Goal: Information Seeking & Learning: Learn about a topic

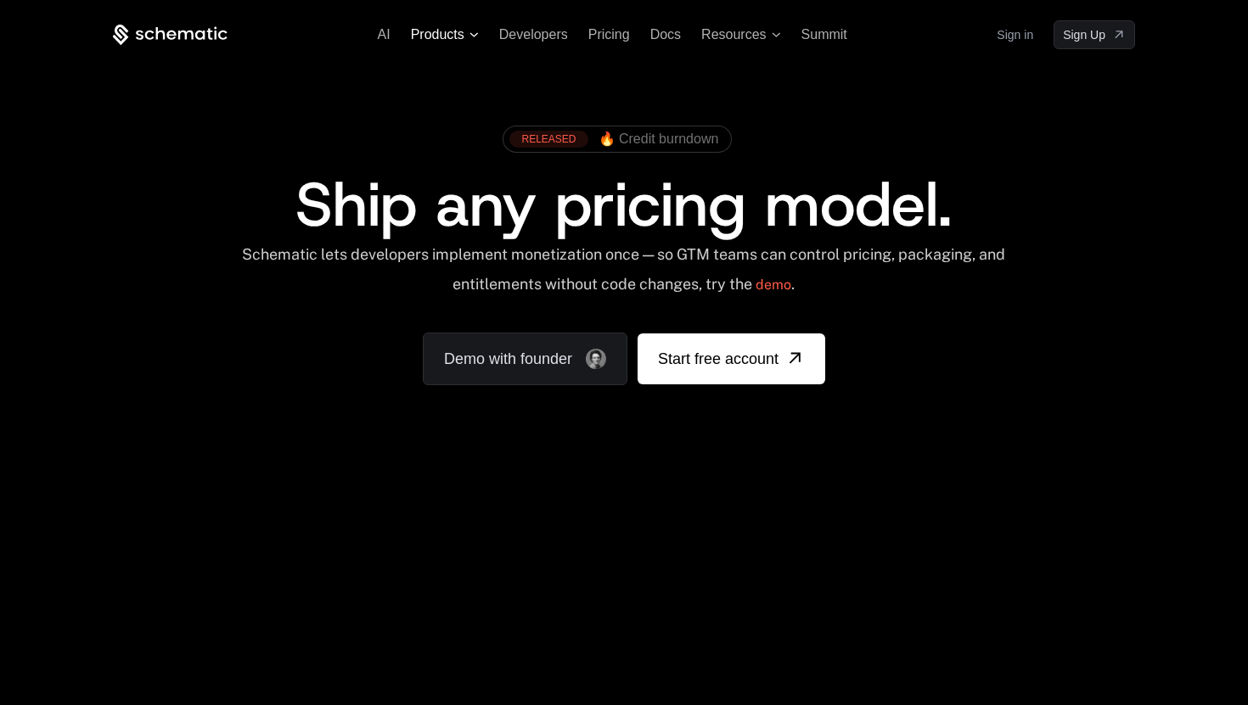
click at [445, 42] on span "Products" at bounding box center [437, 34] width 53 height 15
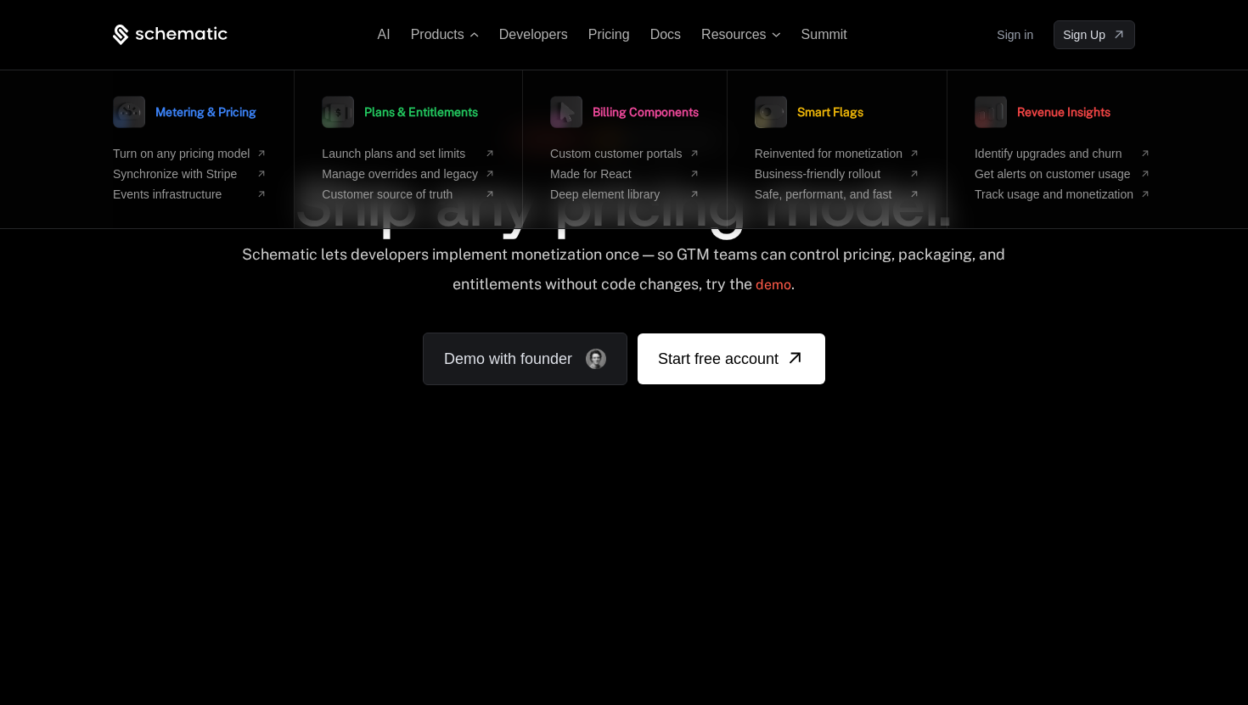
click at [209, 114] on span "Metering & Pricing" at bounding box center [205, 112] width 101 height 12
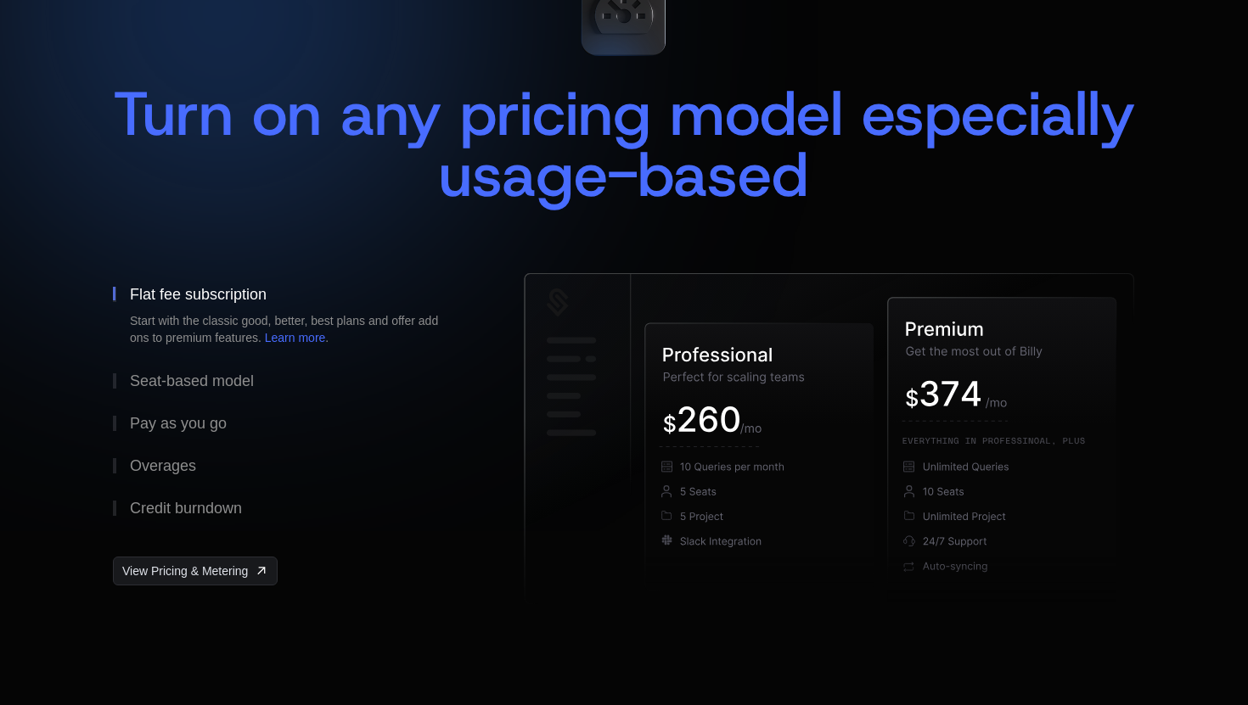
scroll to position [176, 0]
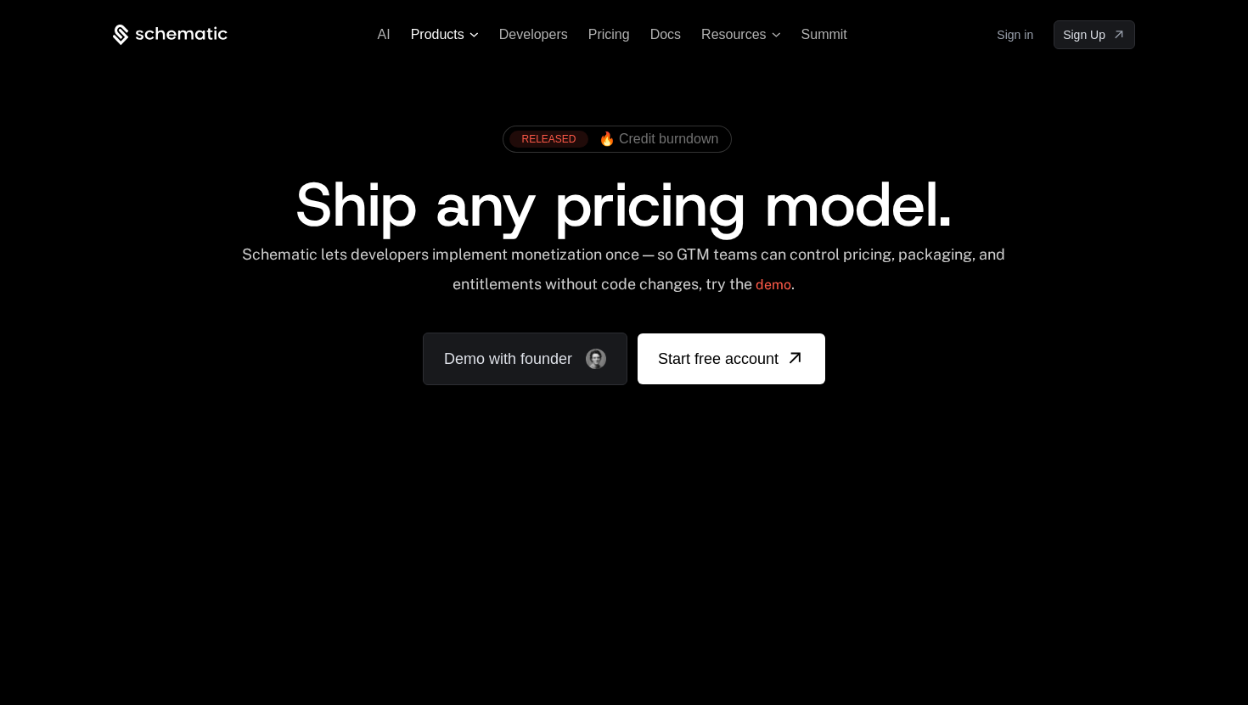
click at [427, 35] on span "Products" at bounding box center [437, 34] width 53 height 15
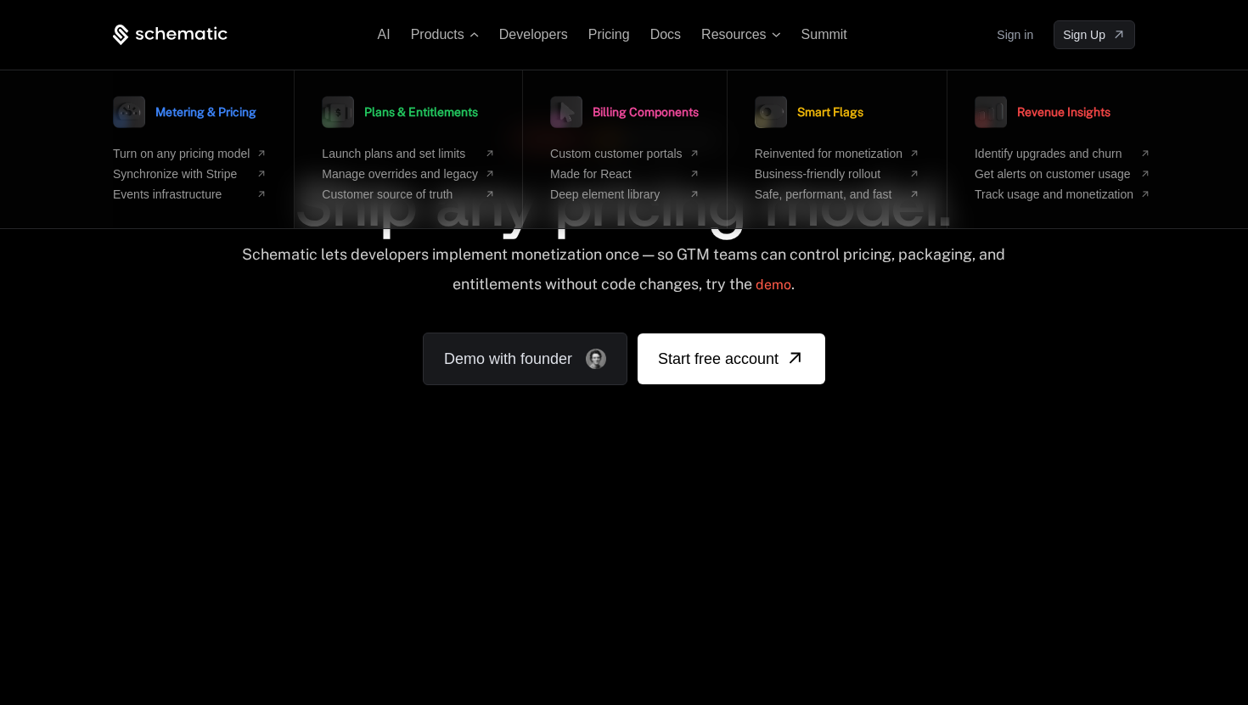
click at [240, 100] on link "Metering & Pricing" at bounding box center [184, 112] width 143 height 42
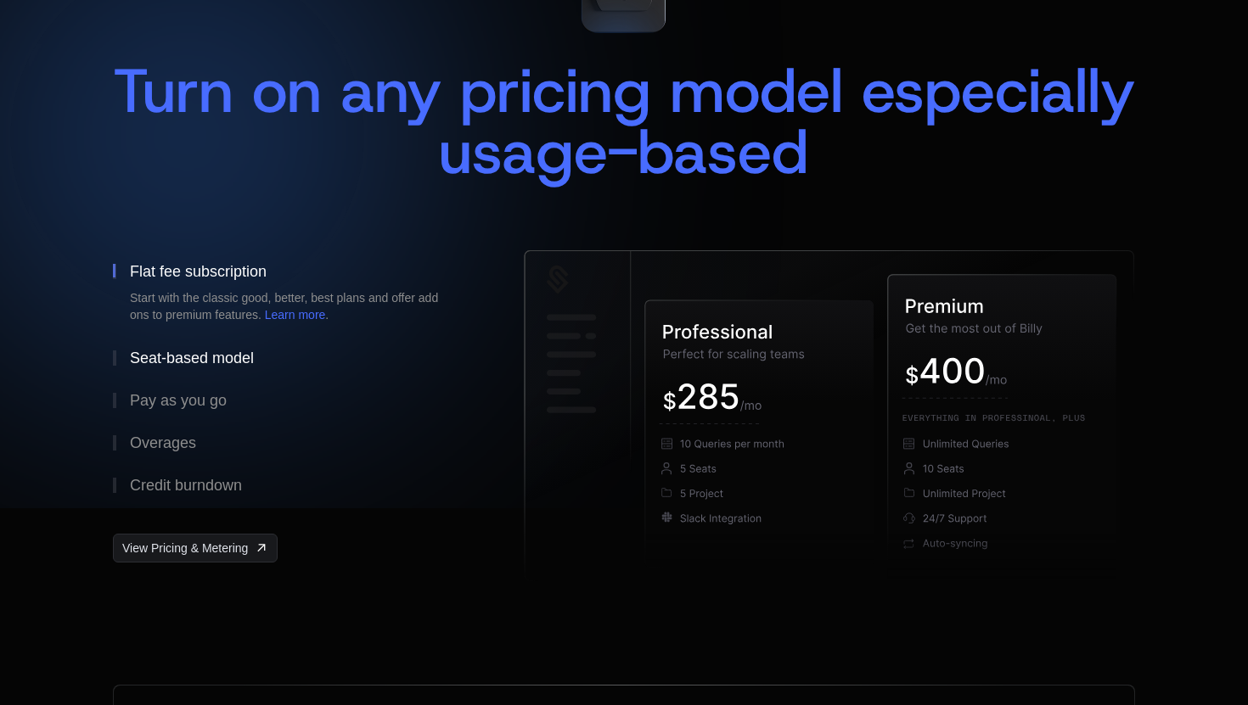
scroll to position [199, 0]
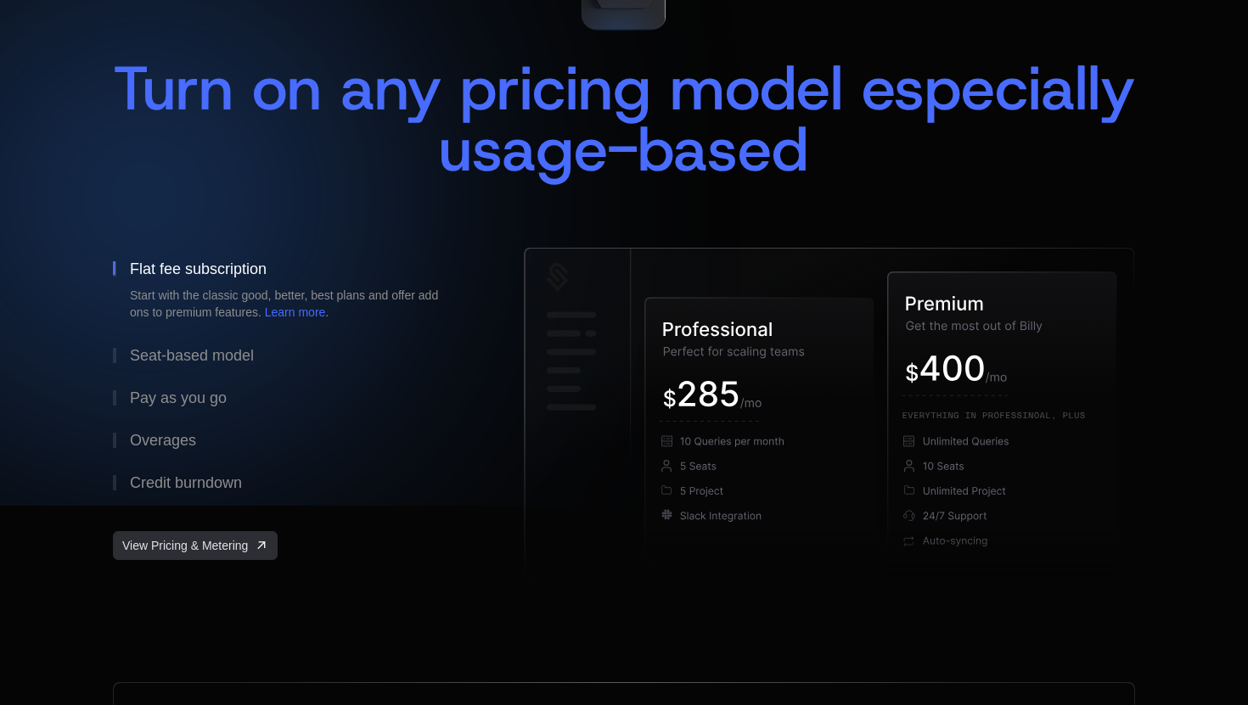
click at [243, 550] on span "View Pricing & Metering" at bounding box center [185, 545] width 126 height 17
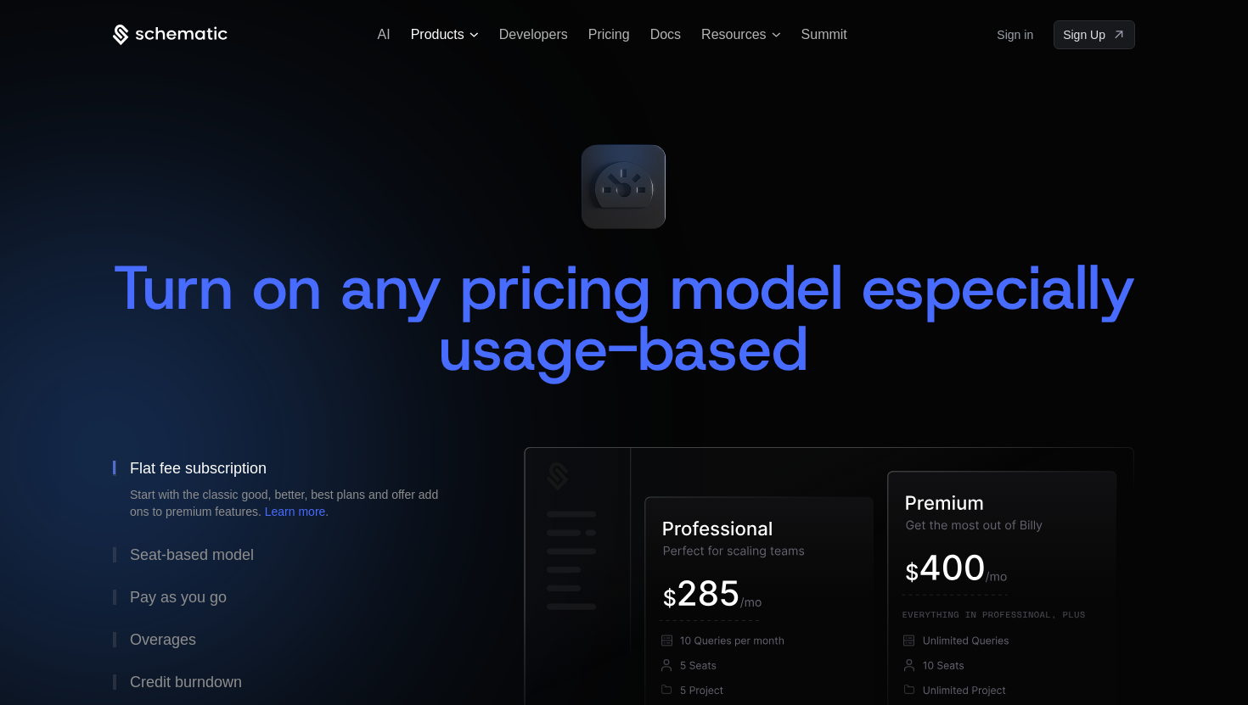
click at [458, 31] on span "Products" at bounding box center [437, 34] width 53 height 15
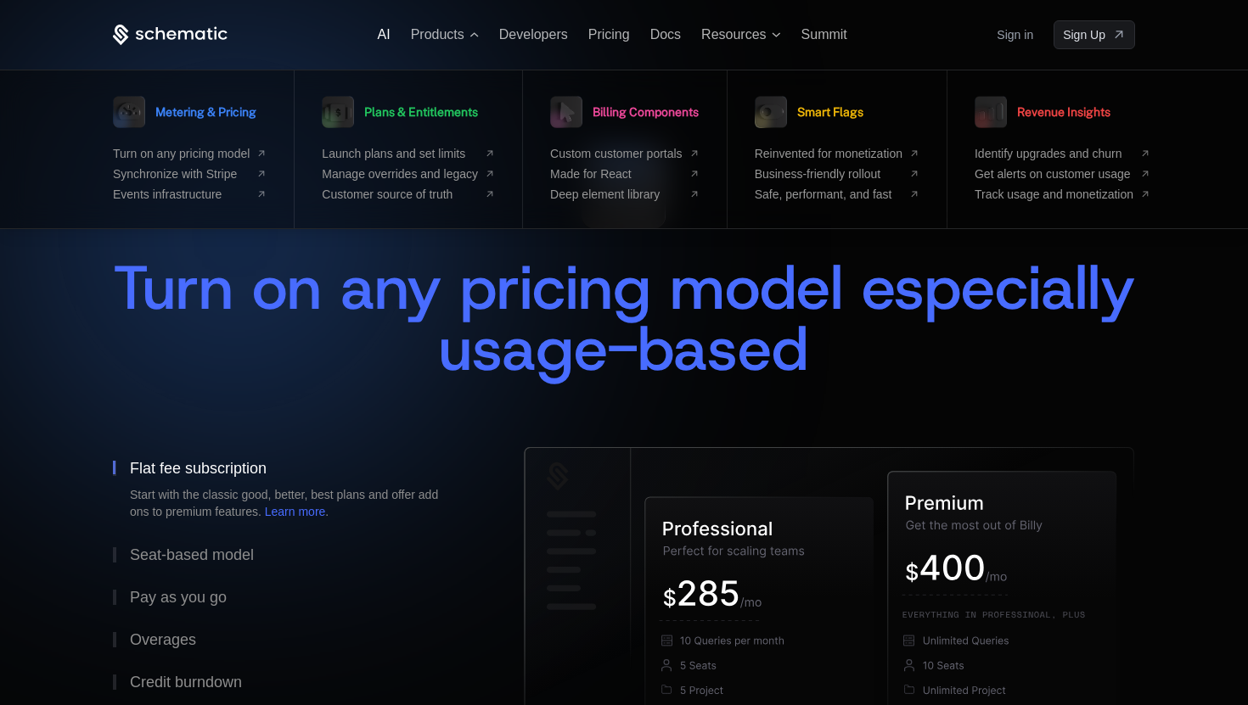
click at [385, 31] on span "AI" at bounding box center [384, 34] width 13 height 14
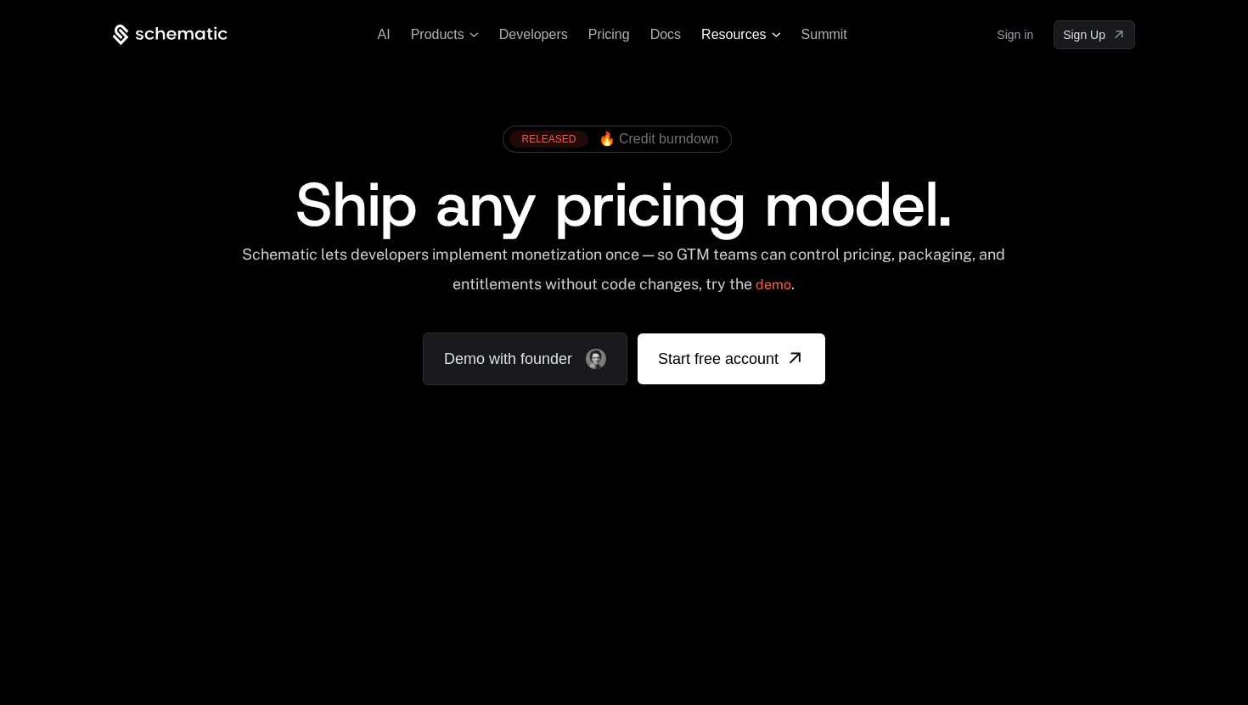
click at [739, 37] on span "Resources" at bounding box center [733, 34] width 65 height 15
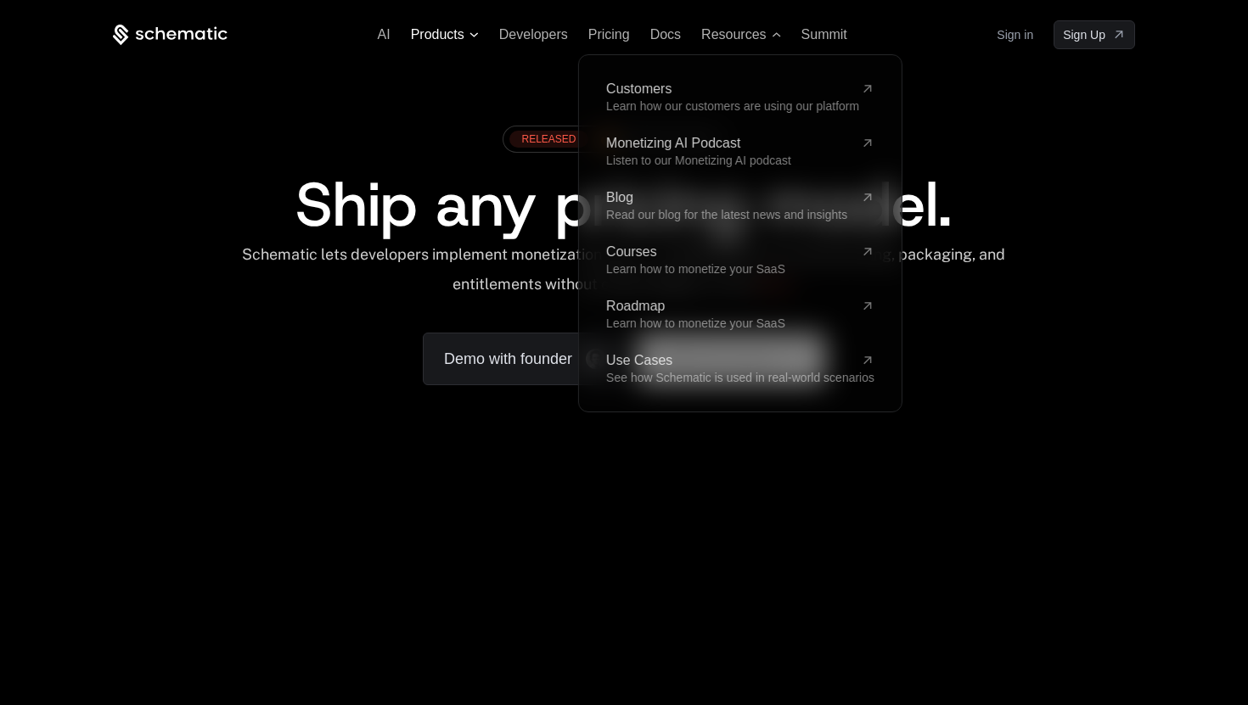
click at [437, 32] on span "Products" at bounding box center [437, 34] width 53 height 15
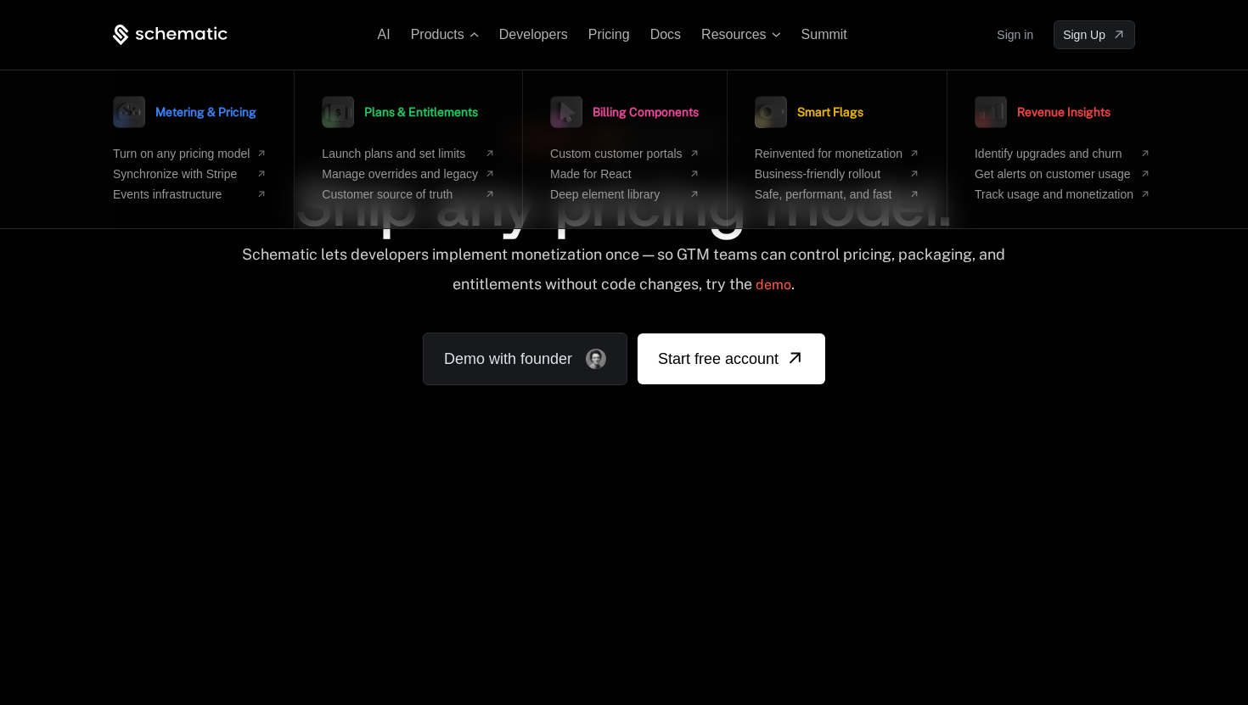
click at [175, 110] on span "Metering & Pricing" at bounding box center [205, 112] width 101 height 12
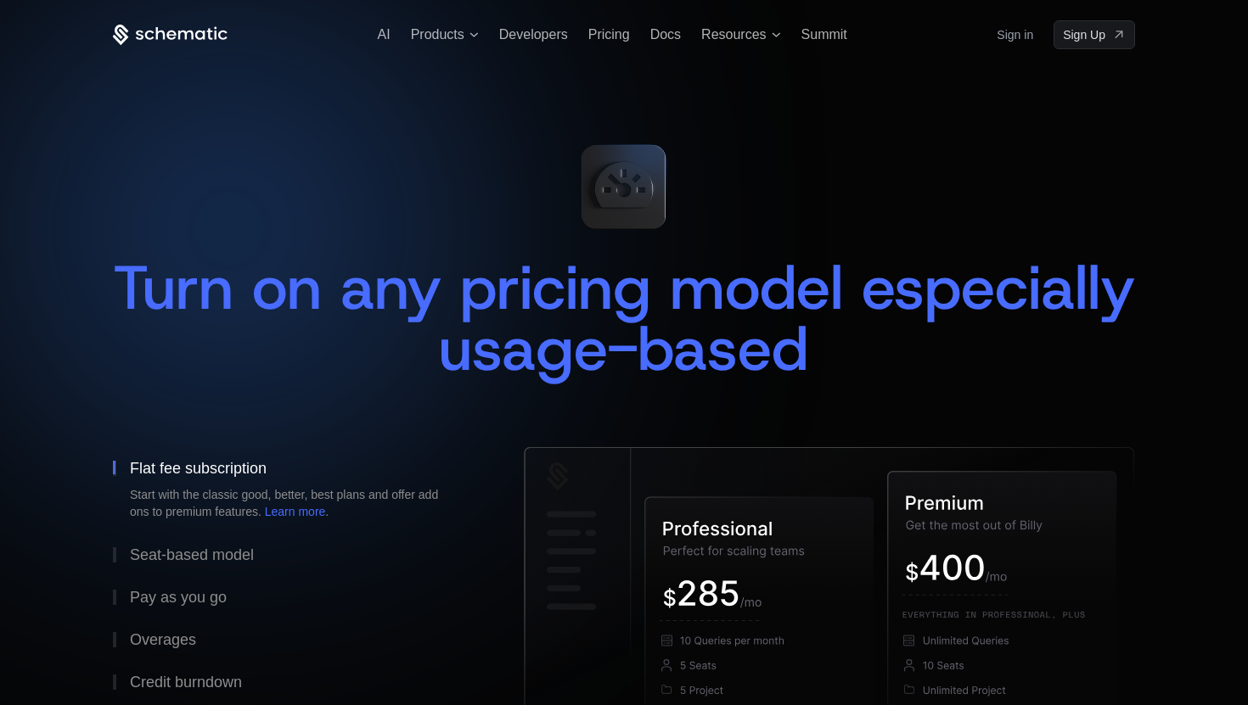
click at [743, 42] on div "AI Products Developers Pricing Docs Resources Summit Sign in Sign Up" at bounding box center [624, 34] width 1022 height 29
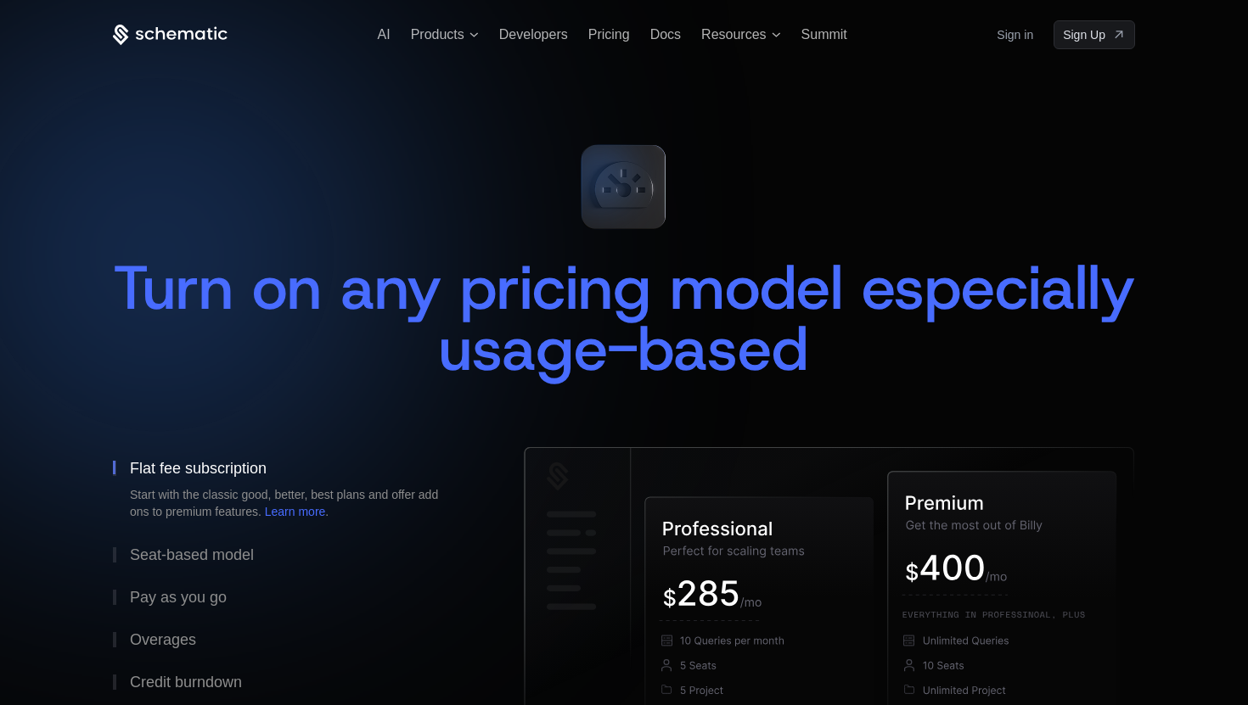
click at [277, 203] on div "Turn on any pricing model especially usage-based" at bounding box center [624, 272] width 1022 height 283
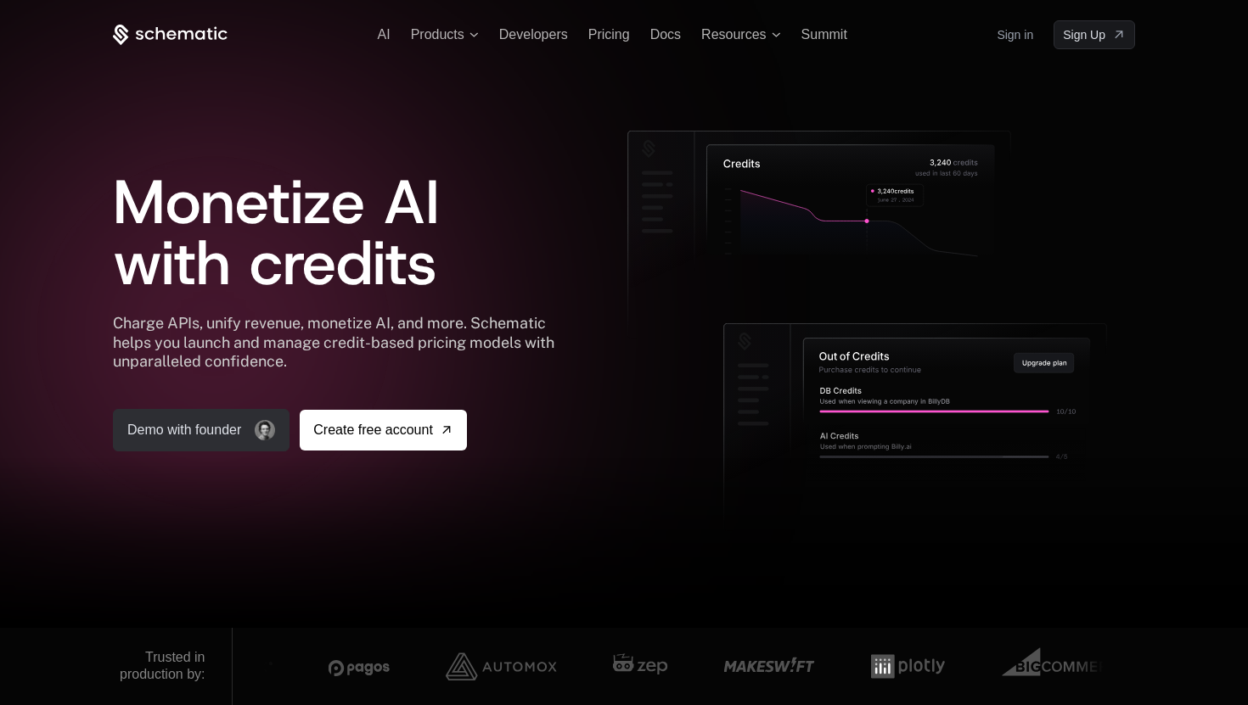
click at [214, 434] on link "Demo with founder" at bounding box center [201, 430] width 177 height 42
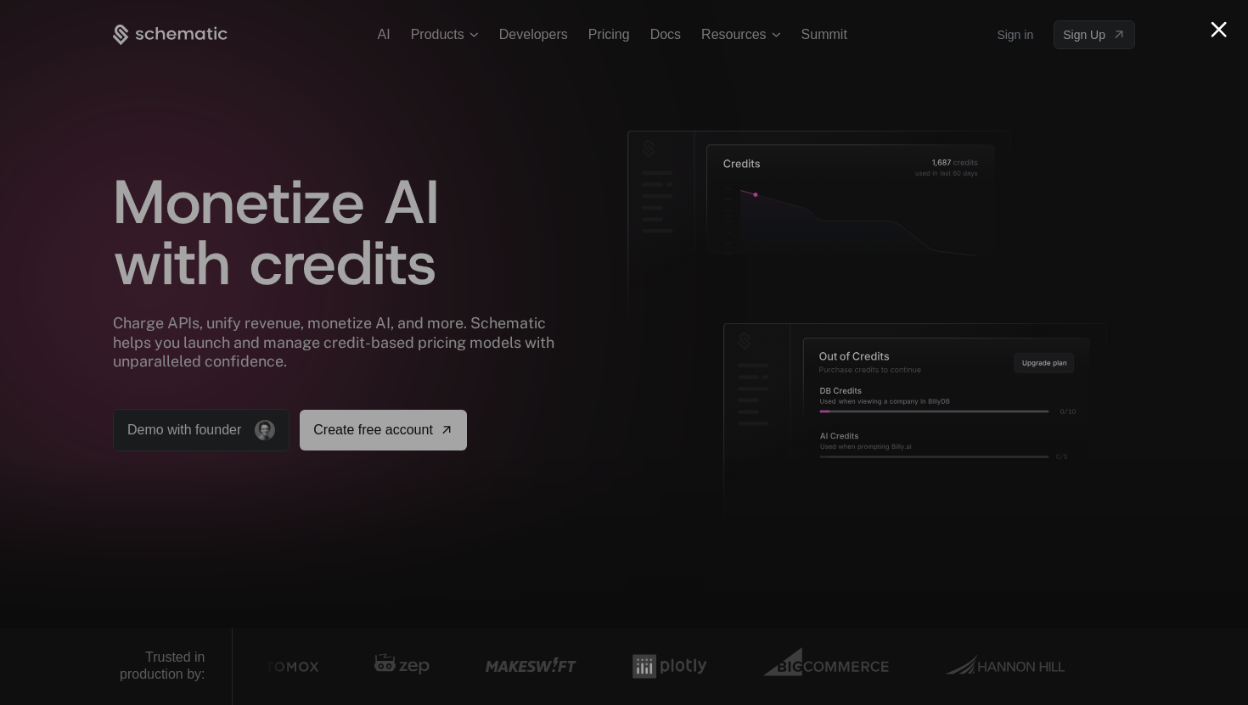
click at [1063, 189] on div at bounding box center [624, 352] width 1248 height 705
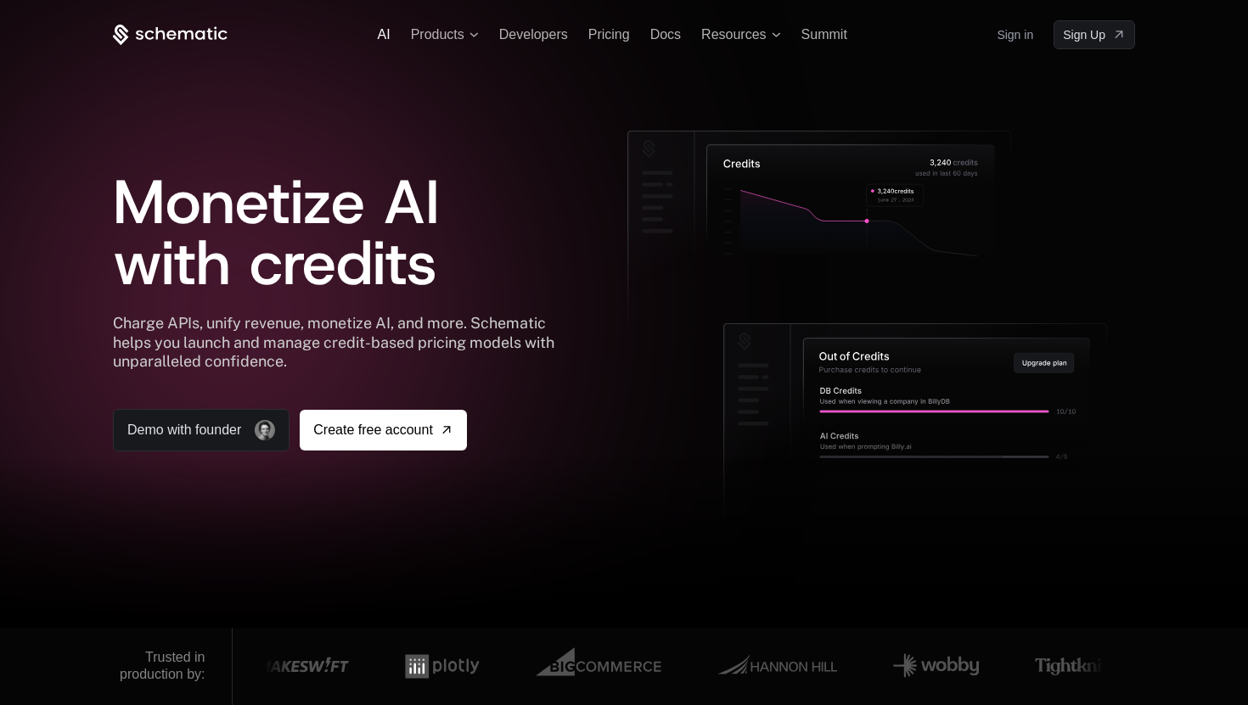
click at [386, 37] on span "AI" at bounding box center [384, 34] width 13 height 14
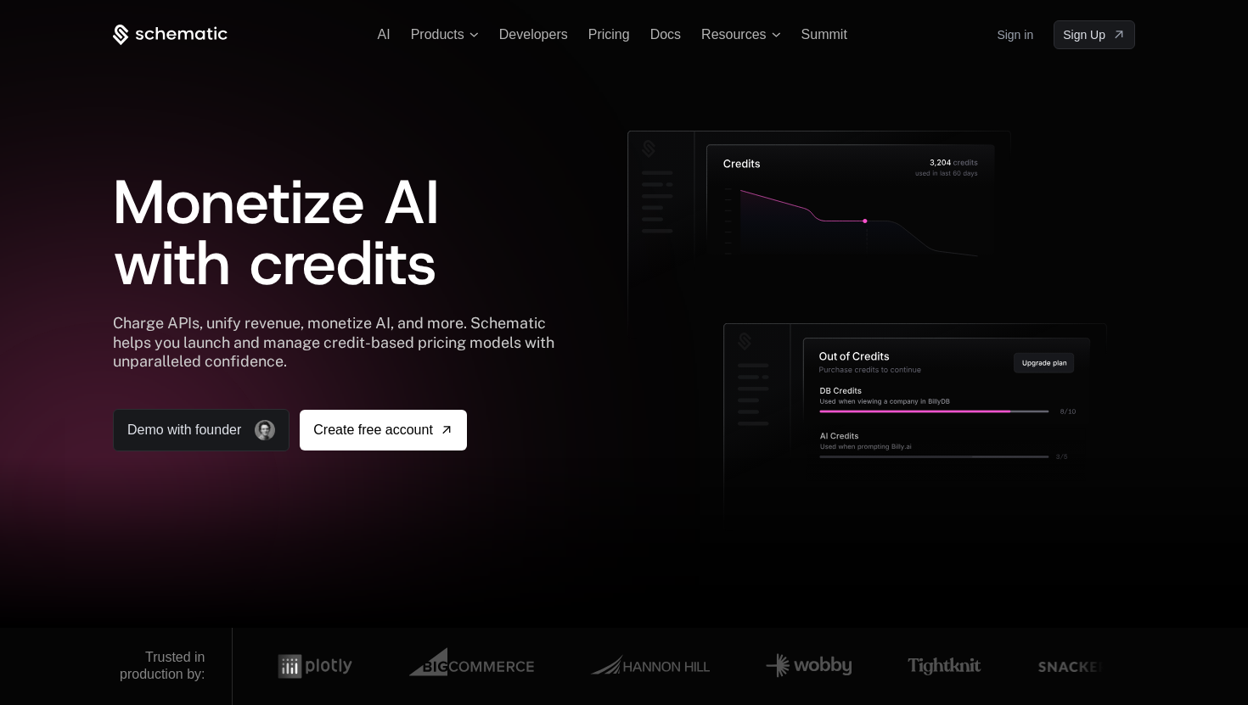
click at [149, 25] on icon at bounding box center [170, 35] width 115 height 21
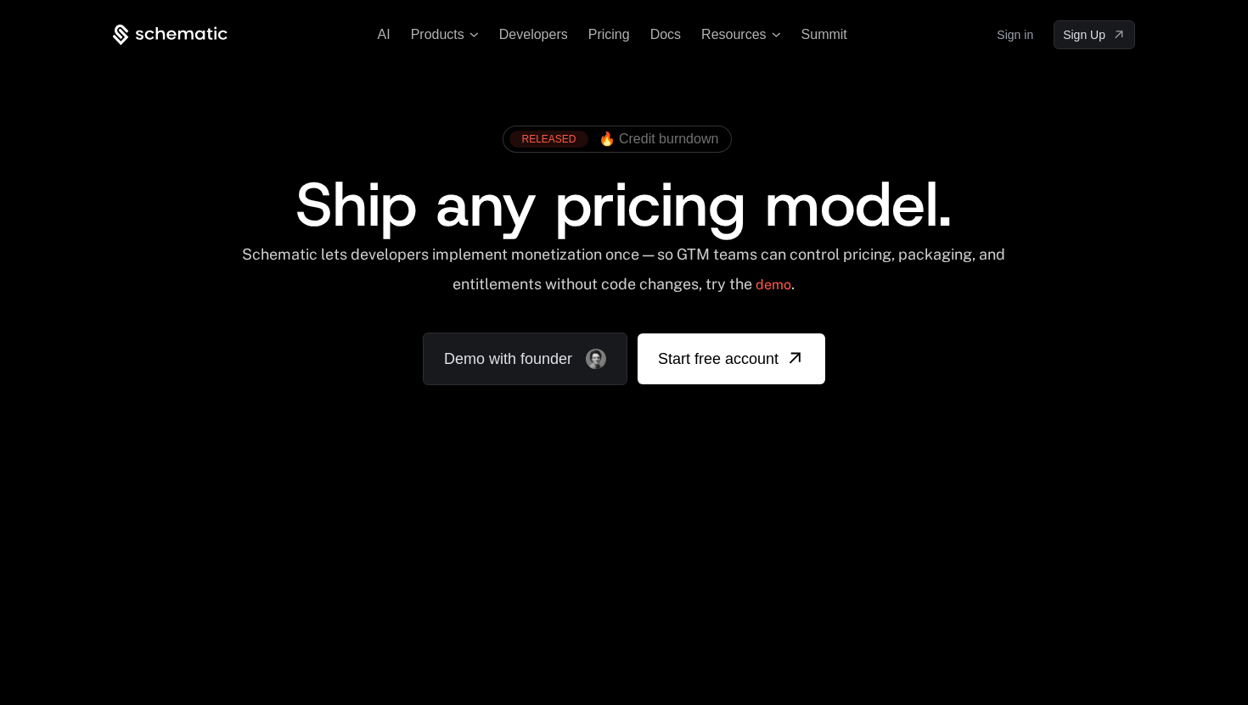
click at [790, 37] on ul "AI Products Developers Pricing Docs Resources Summit" at bounding box center [612, 34] width 469 height 15
click at [744, 37] on span "Resources" at bounding box center [733, 34] width 65 height 15
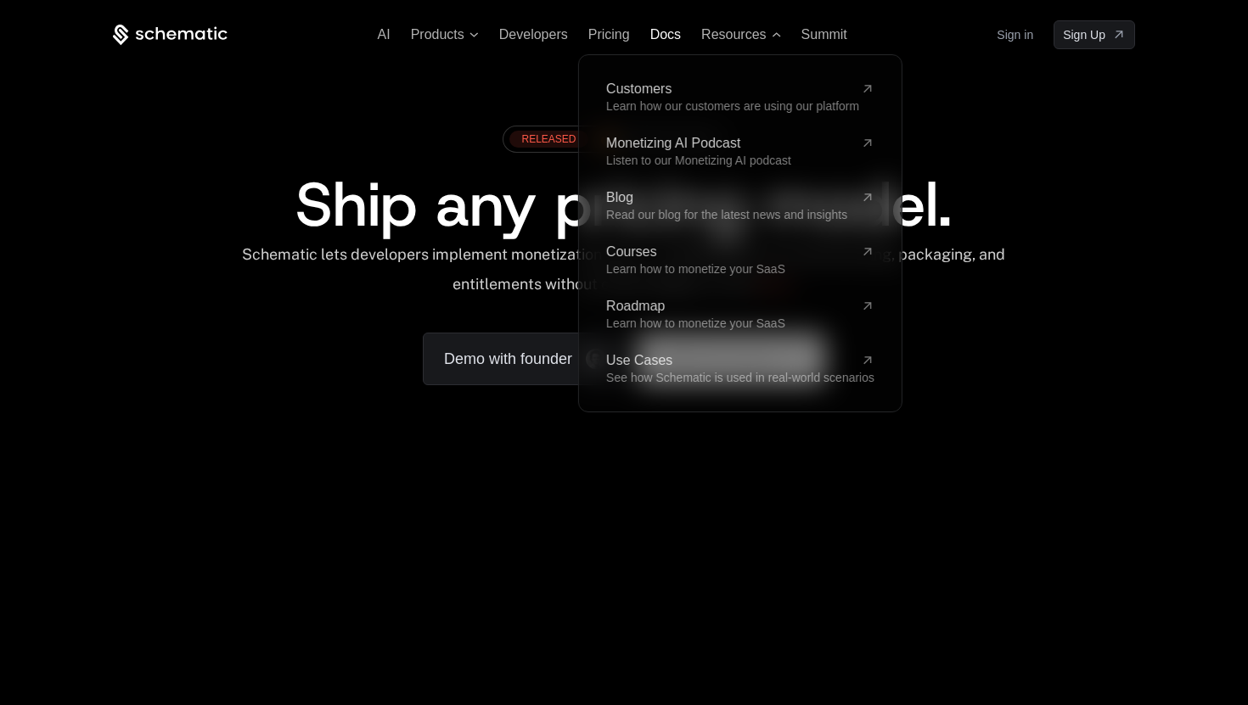
click at [665, 39] on span "Docs" at bounding box center [665, 34] width 31 height 14
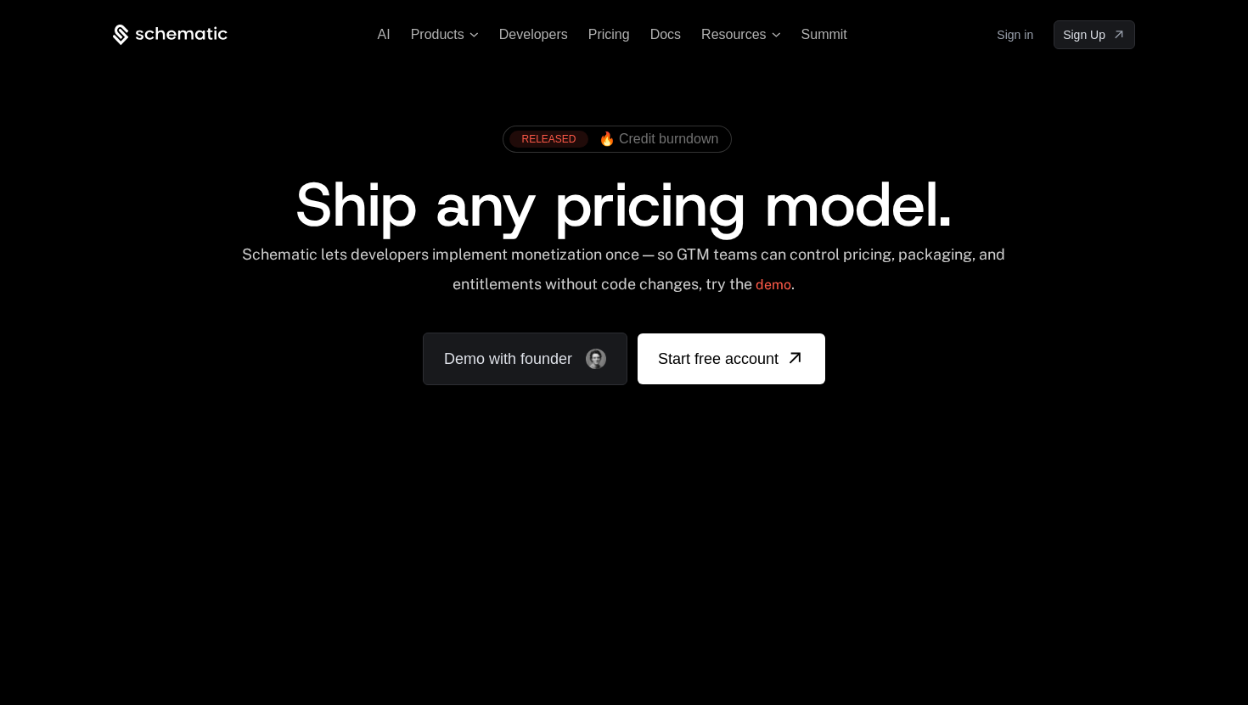
click at [587, 91] on div "RELEASED 🔥 Credit burndown Ship any pricing model. Schematic lets developers im…" at bounding box center [624, 251] width 1104 height 404
click at [447, 31] on span "Products" at bounding box center [437, 34] width 53 height 15
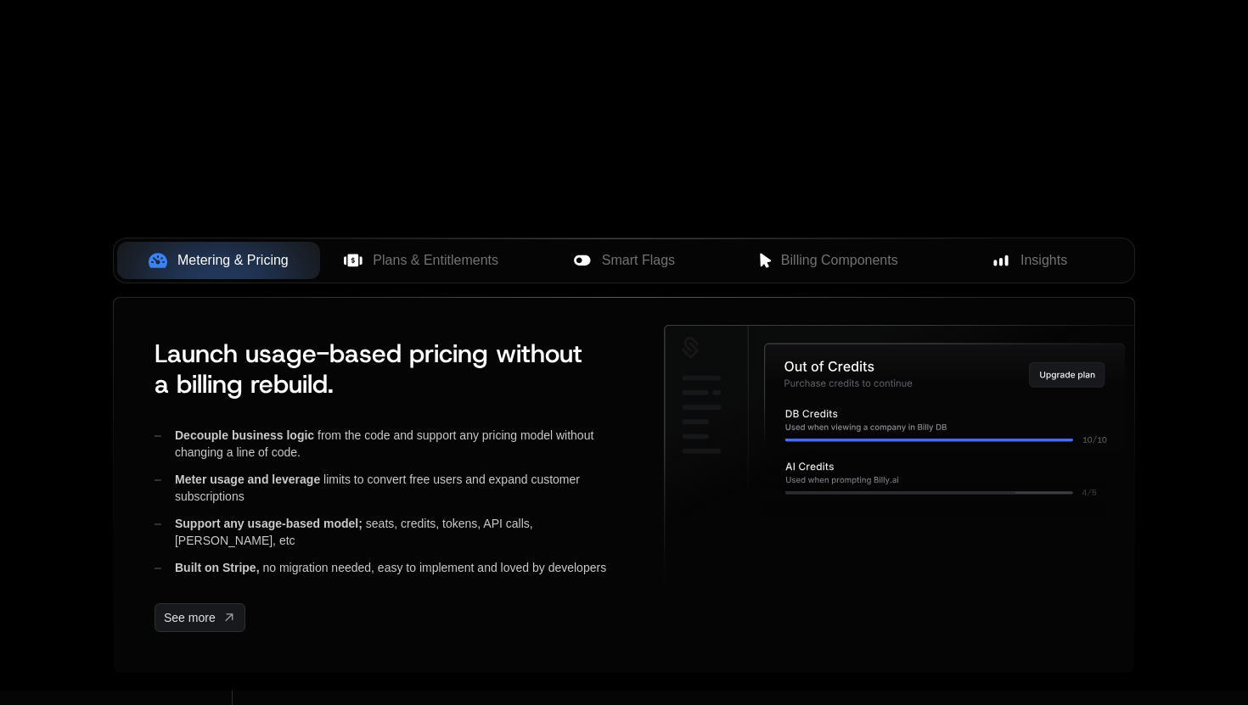
scroll to position [544, 0]
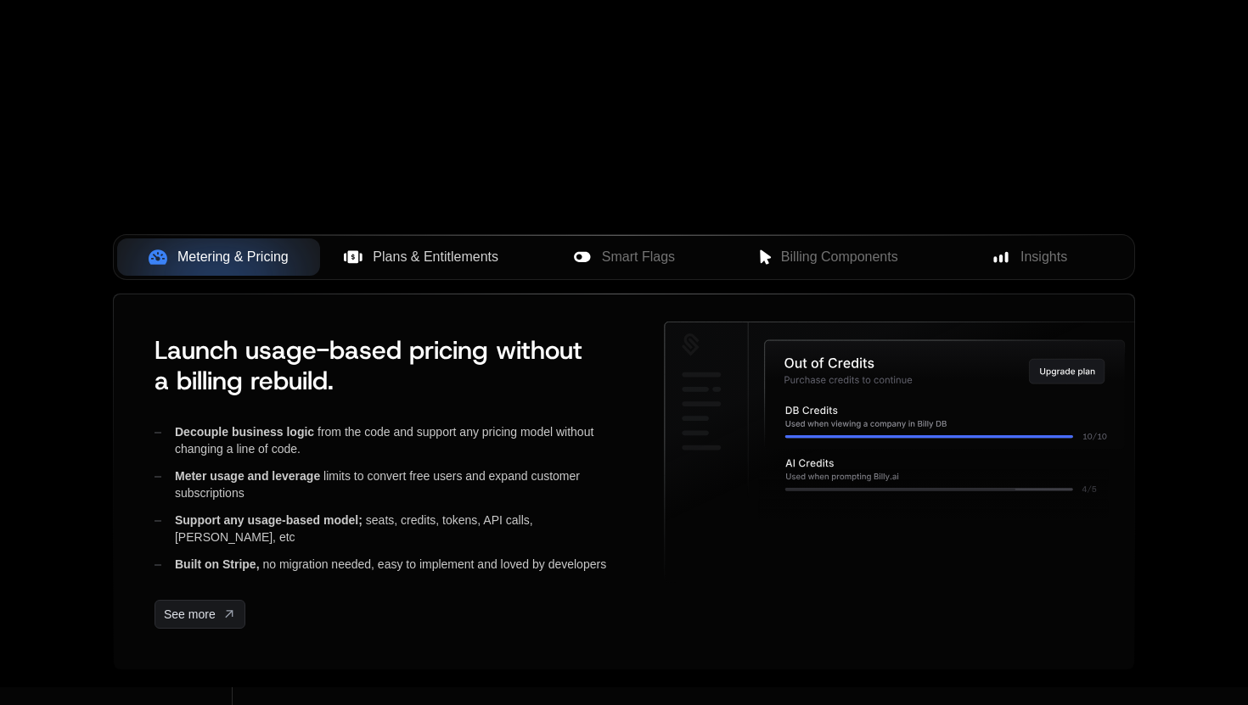
click at [472, 267] on button "Plans & Entitlements" at bounding box center [421, 257] width 203 height 37
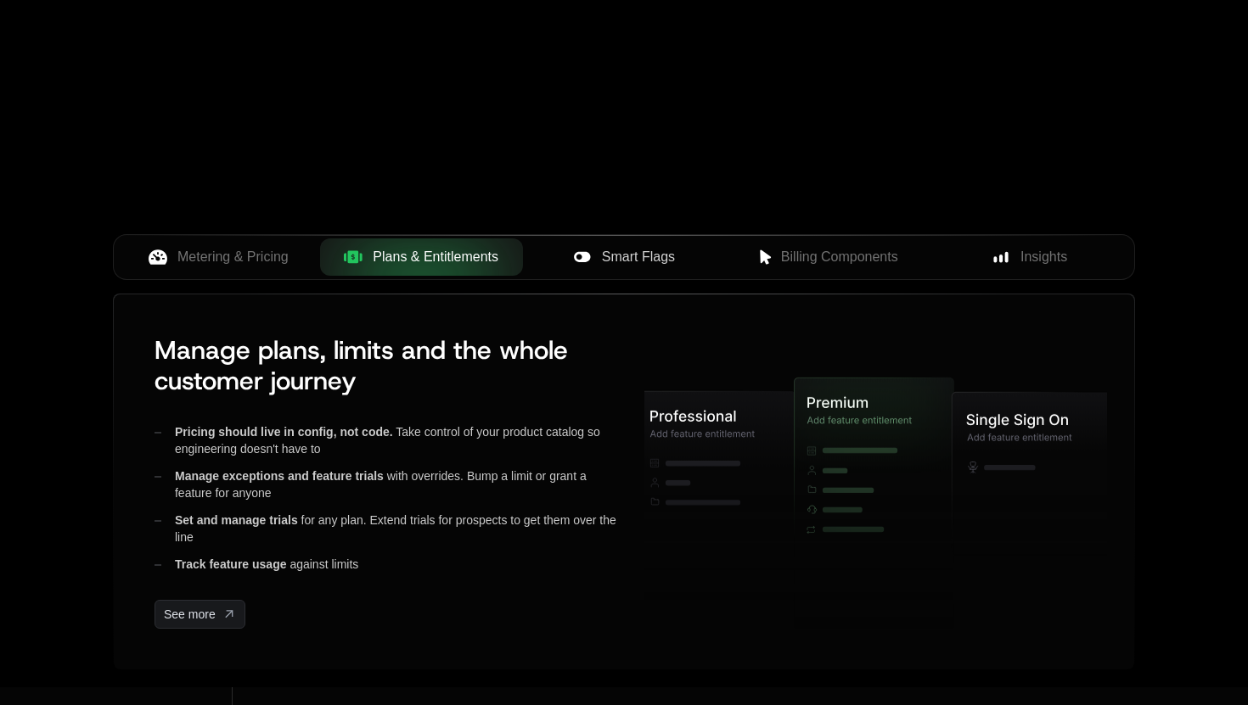
click at [617, 256] on span "Smart Flags" at bounding box center [638, 257] width 73 height 20
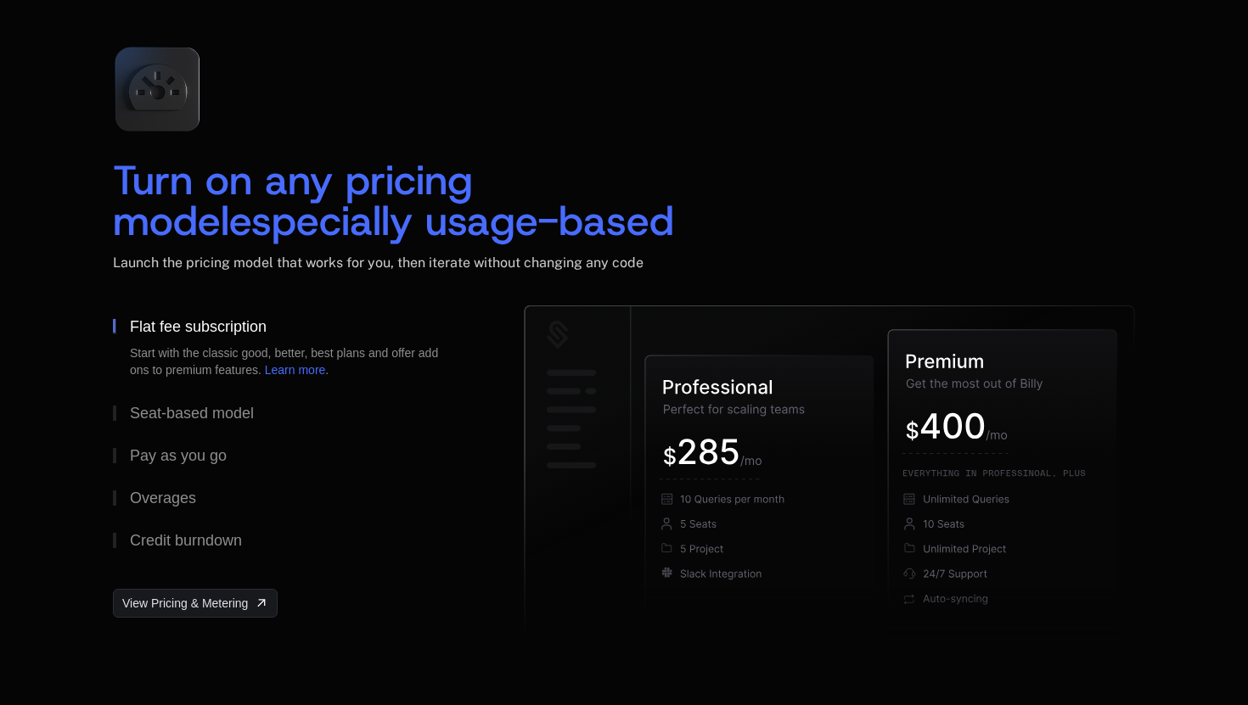
scroll to position [2474, 0]
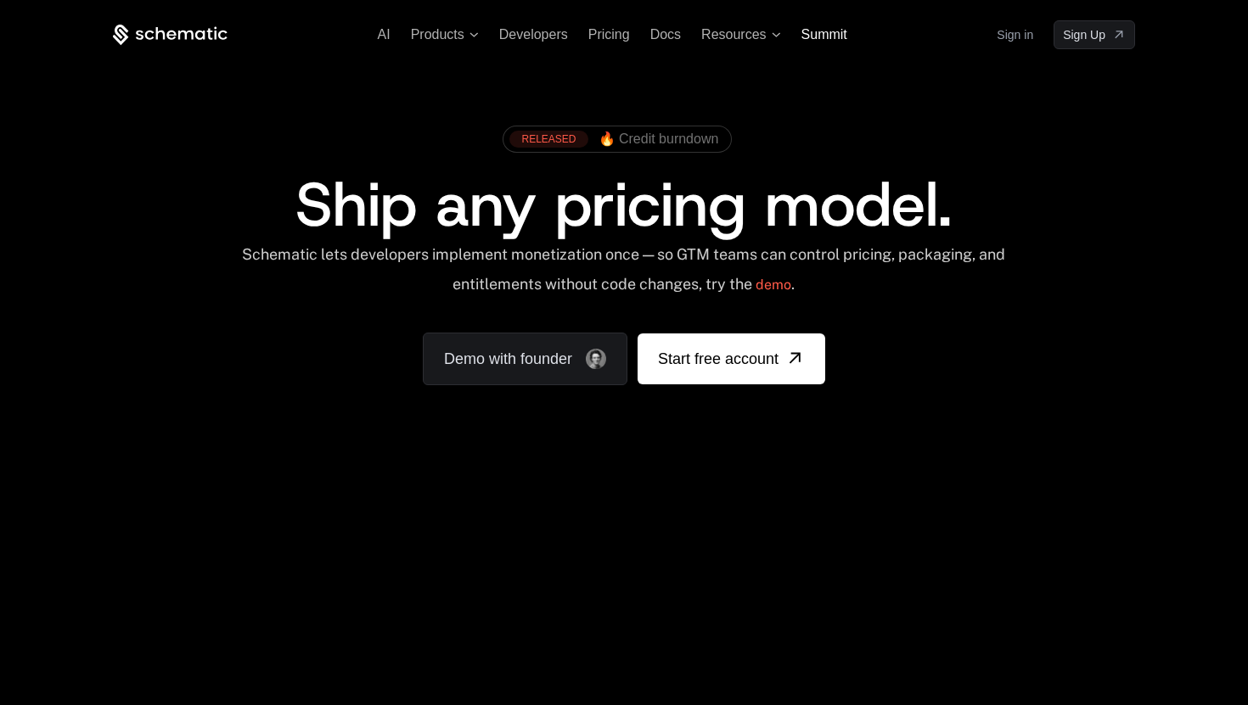
click at [825, 32] on span "Summit" at bounding box center [824, 34] width 46 height 14
click at [716, 43] on div "AI Products Developers Pricing Docs Resources Summit Sign in Sign Up" at bounding box center [624, 34] width 1022 height 29
click at [713, 35] on span "Resources" at bounding box center [733, 34] width 65 height 15
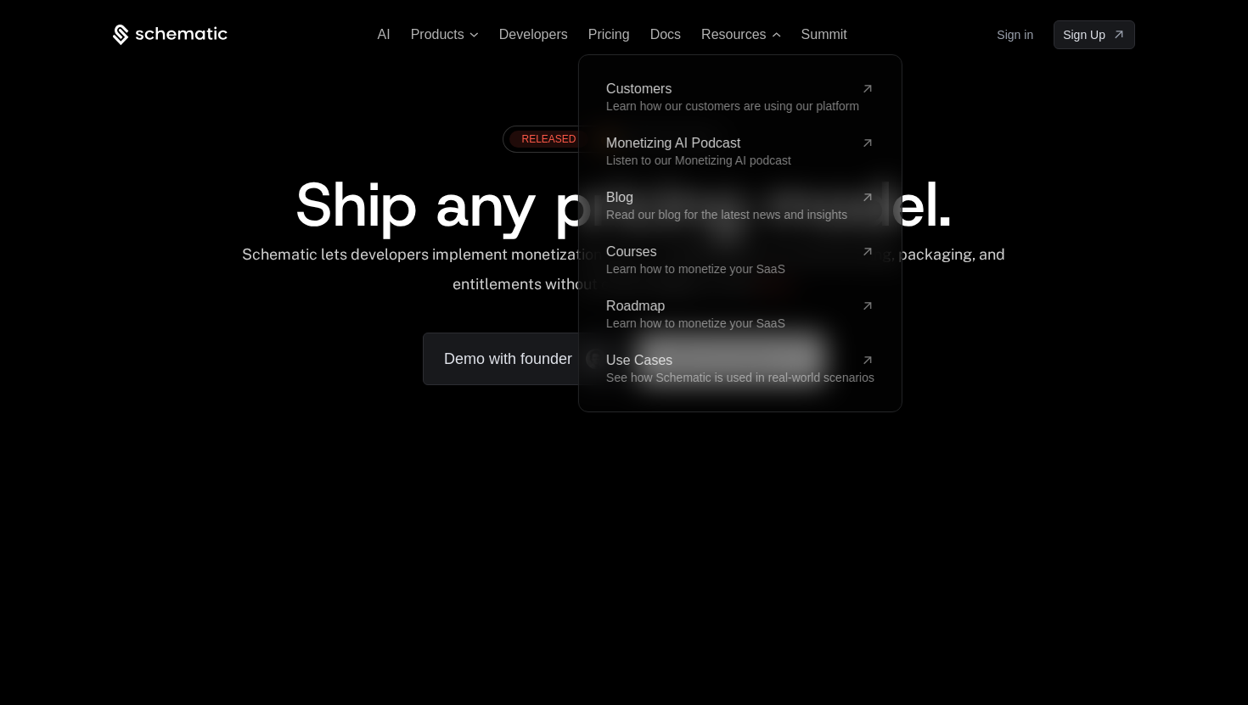
click at [1046, 159] on div "RELEASED 🔥 Credit burndown" at bounding box center [623, 145] width 915 height 57
click at [660, 37] on span "Docs" at bounding box center [665, 34] width 31 height 14
click at [604, 41] on span "Pricing" at bounding box center [609, 34] width 42 height 14
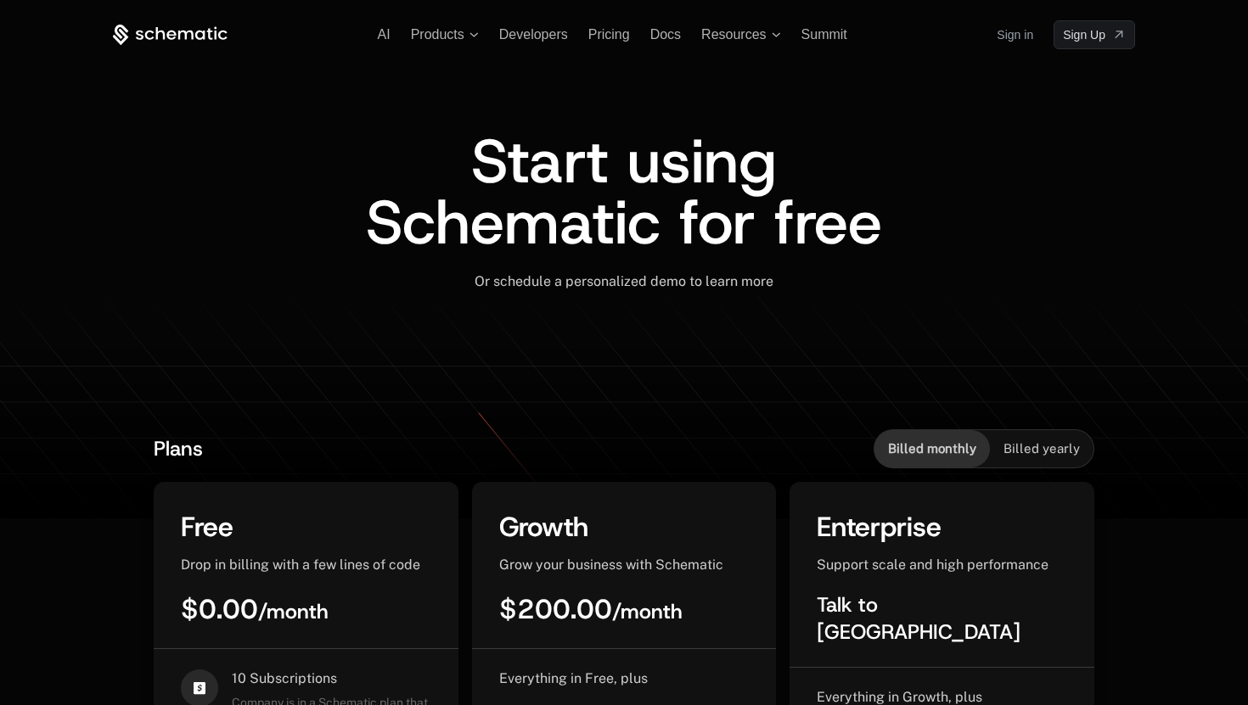
click at [537, 42] on div "AI Products Developers Pricing Docs Resources Summit Sign in Sign Up" at bounding box center [624, 34] width 1022 height 29
click at [739, 32] on span "Resources" at bounding box center [733, 34] width 65 height 15
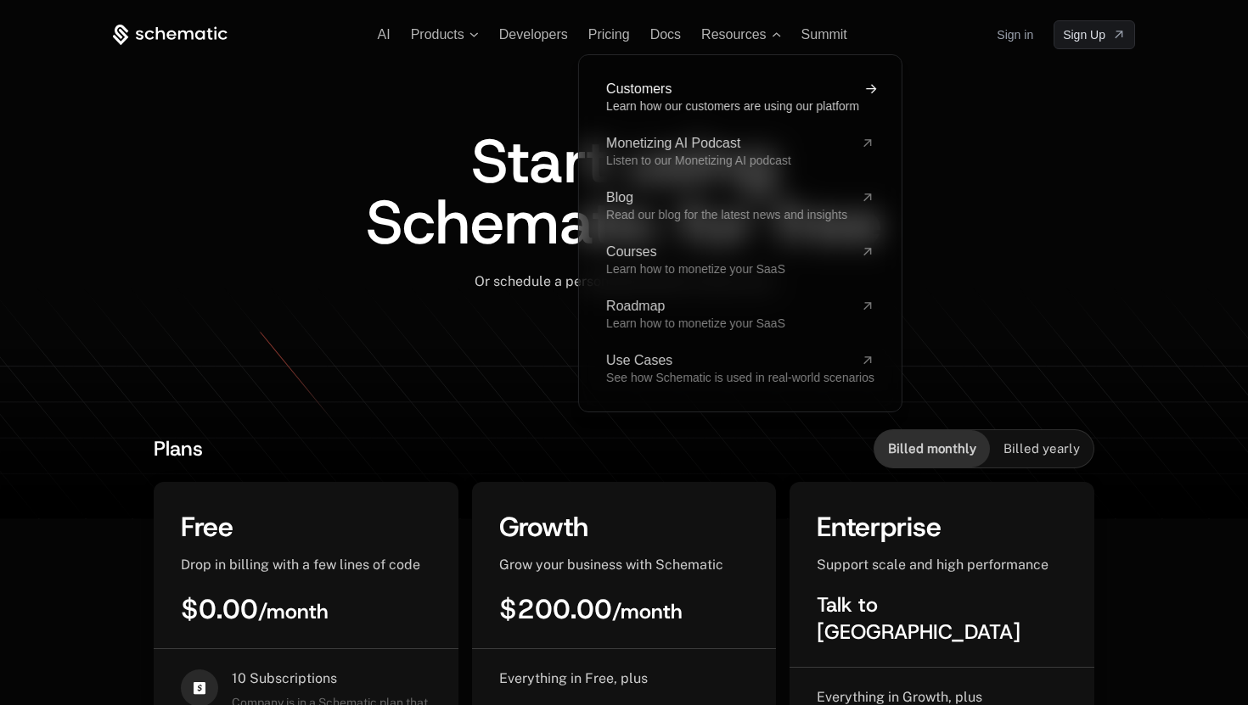
click at [712, 93] on span "Customers" at bounding box center [730, 89] width 248 height 14
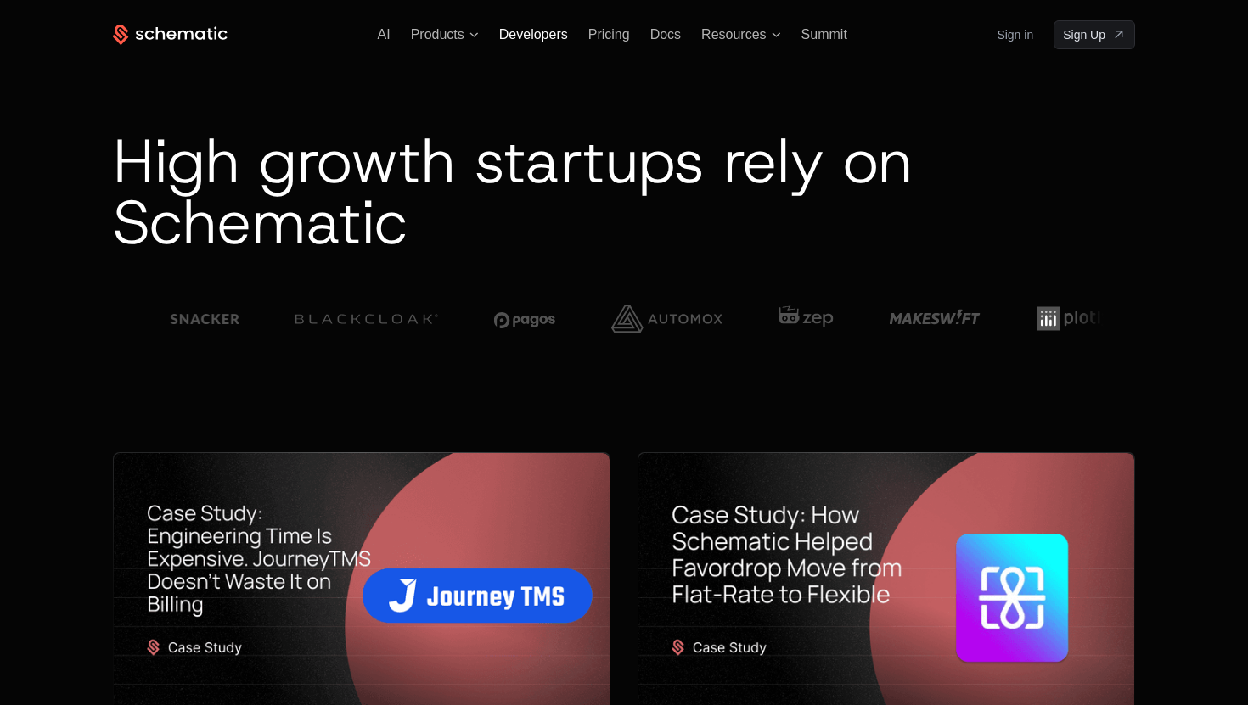
click at [534, 37] on span "Developers" at bounding box center [533, 34] width 69 height 14
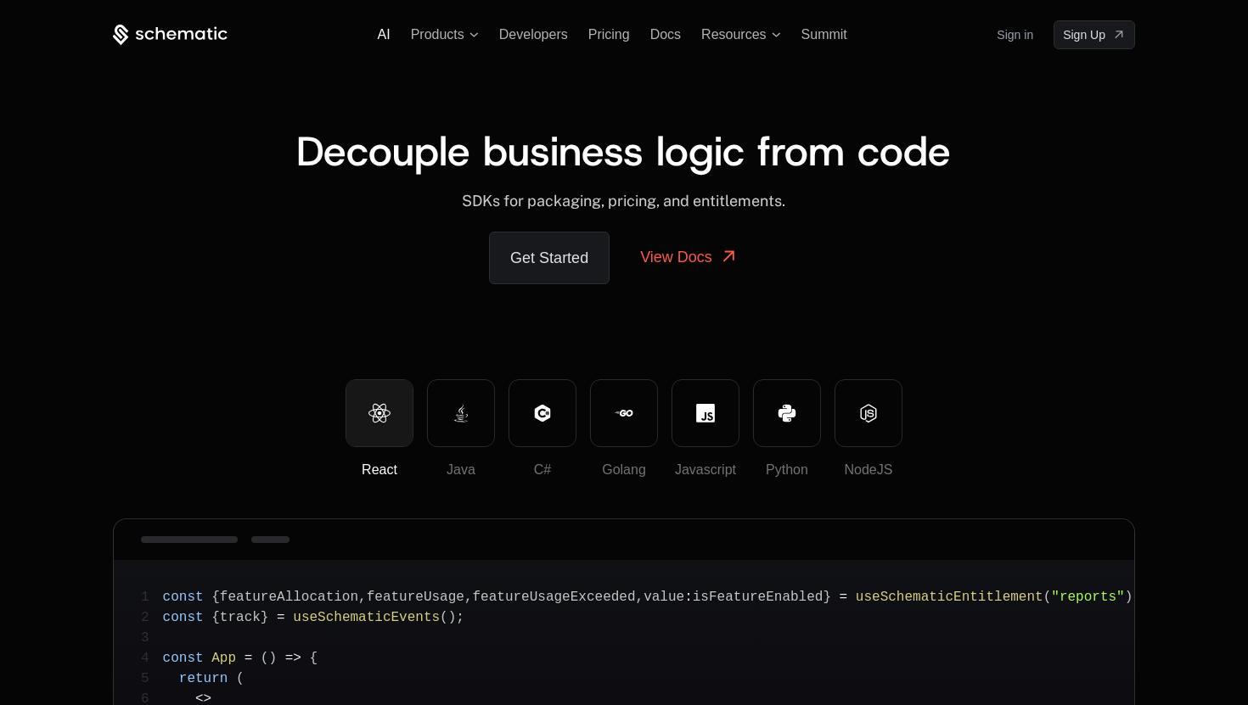
click at [379, 39] on span "AI" at bounding box center [384, 34] width 13 height 14
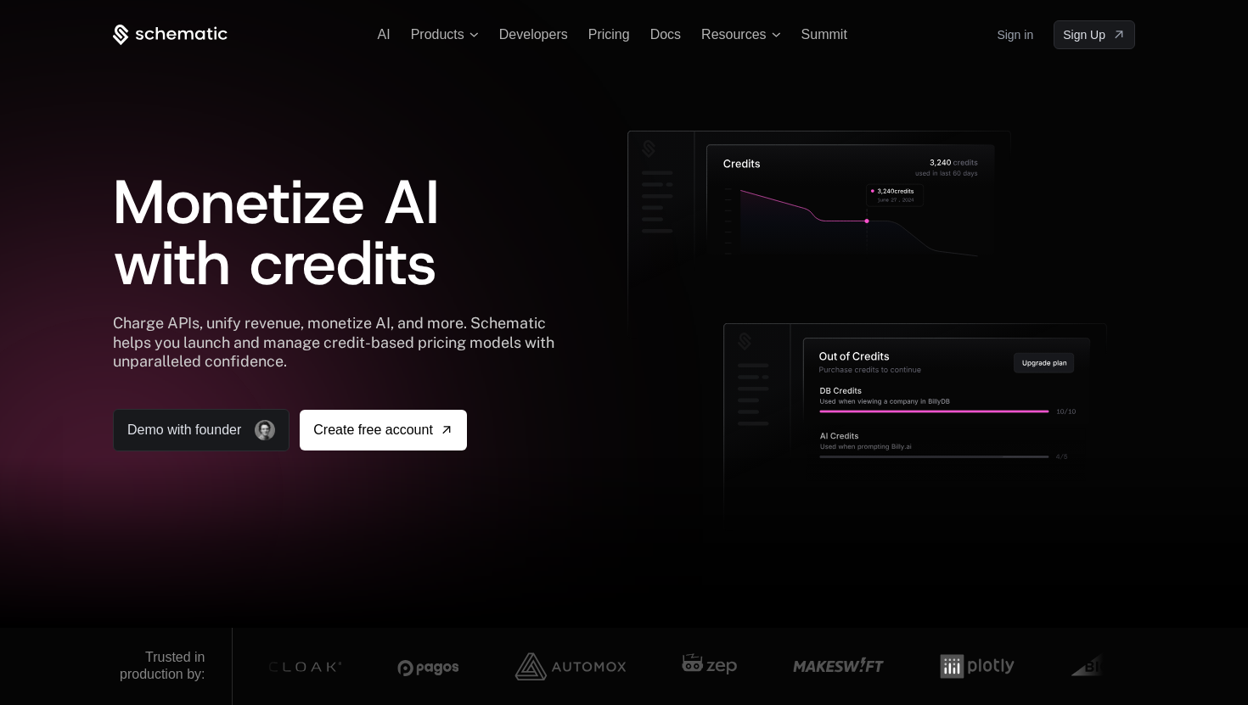
click at [159, 45] on icon at bounding box center [170, 35] width 115 height 21
